Goal: Complete application form: Complete application form

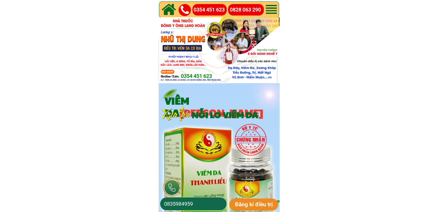
click at [217, 206] on input "0835984959" at bounding box center [193, 204] width 61 height 13
paste input "905444027"
type input "0905444027"
click at [246, 203] on p "Đăng kí điều trị" at bounding box center [253, 205] width 49 height 12
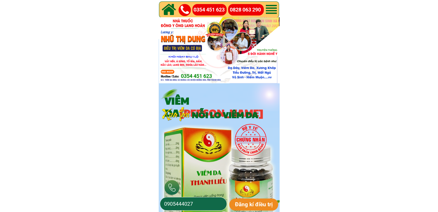
click at [193, 203] on input "0905444027" at bounding box center [193, 204] width 61 height 13
paste input "83931714"
type input "0983931714"
click at [238, 208] on p "Đăng kí điều trị" at bounding box center [253, 205] width 49 height 12
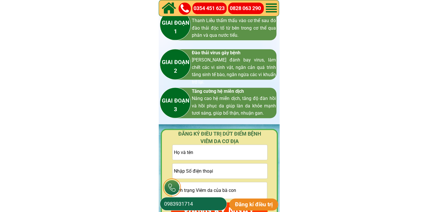
scroll to position [806, 0]
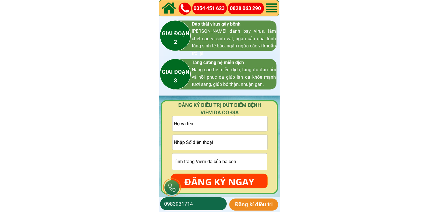
click at [234, 140] on input "tel" at bounding box center [219, 142] width 95 height 15
paste input "0398806243"
type input "0398806243"
click at [245, 118] on input "text" at bounding box center [219, 123] width 95 height 15
paste input "[PERSON_NAME]"
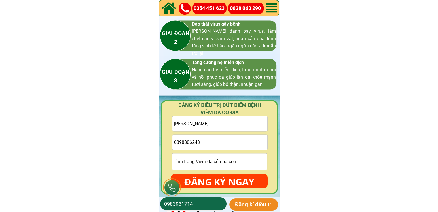
type input "[PERSON_NAME]"
click at [241, 179] on p "ĐĂNG KÝ NGAY" at bounding box center [219, 182] width 96 height 17
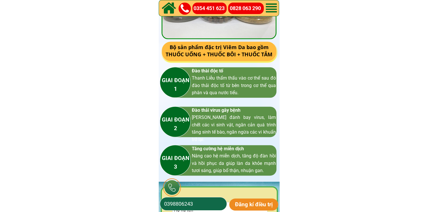
scroll to position [864, 0]
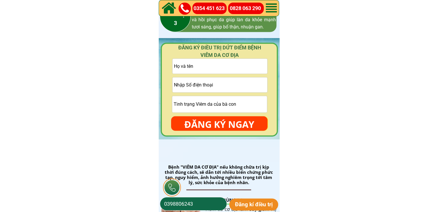
click at [250, 84] on input "tel" at bounding box center [219, 84] width 95 height 15
paste input "0378182077"
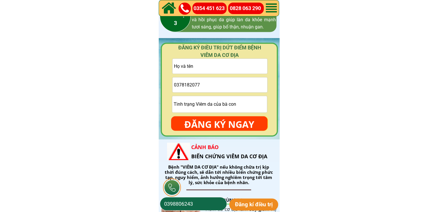
type input "0378182077"
click at [219, 67] on input "text" at bounding box center [219, 66] width 95 height 15
paste input "Dung luong"
type input "Dung luong"
click at [227, 124] on p "ĐĂNG KÝ NGAY" at bounding box center [219, 124] width 96 height 17
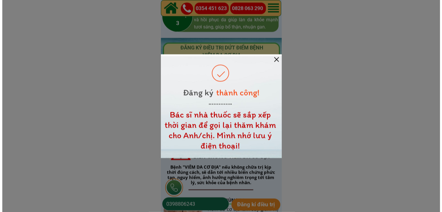
scroll to position [0, 0]
